Goal: Navigation & Orientation: Find specific page/section

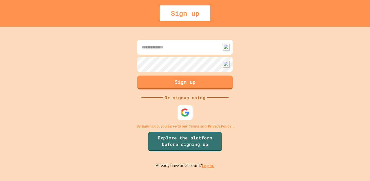
click at [185, 112] on img at bounding box center [184, 112] width 9 height 9
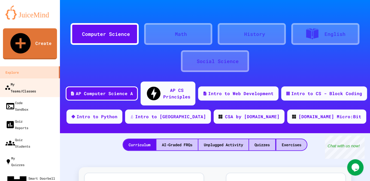
click at [36, 81] on div "My Teams/Classes" at bounding box center [20, 87] width 31 height 13
